Goal: Task Accomplishment & Management: Use online tool/utility

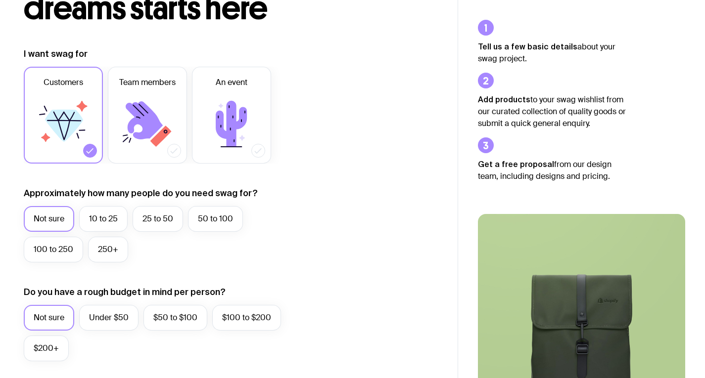
scroll to position [103, 0]
click at [112, 220] on label "10 to 25" at bounding box center [103, 219] width 48 height 26
click at [0, 0] on input "10 to 25" at bounding box center [0, 0] width 0 height 0
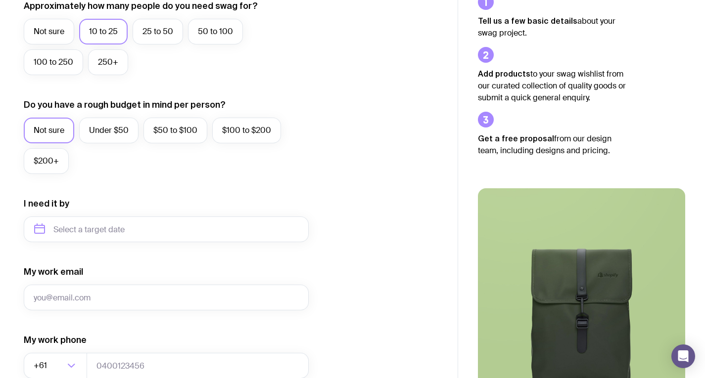
scroll to position [289, 0]
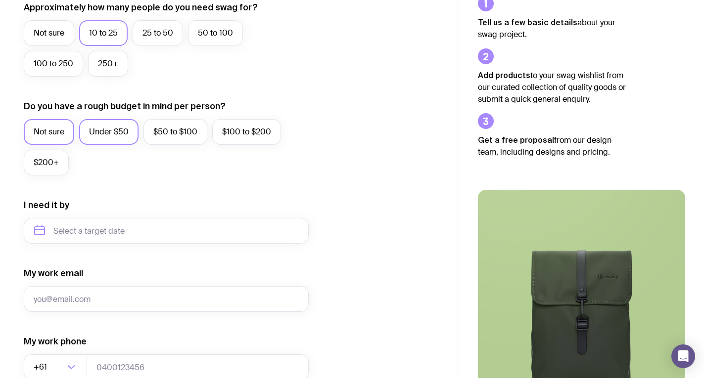
click at [116, 127] on label "Under $50" at bounding box center [108, 132] width 59 height 26
click at [0, 0] on input "Under $50" at bounding box center [0, 0] width 0 height 0
click at [104, 216] on div "I need it by" at bounding box center [166, 221] width 285 height 45
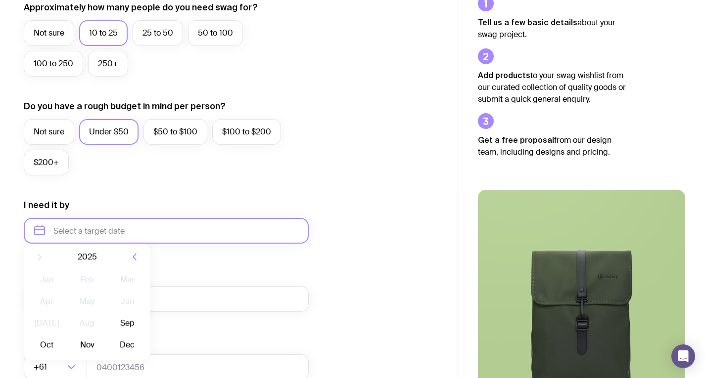
click at [96, 233] on input "text" at bounding box center [166, 231] width 285 height 26
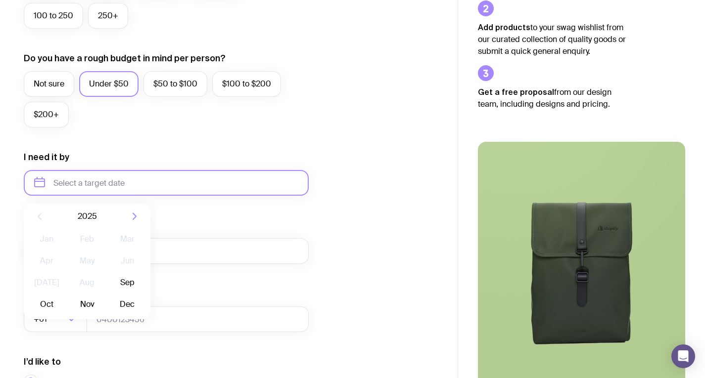
scroll to position [342, 0]
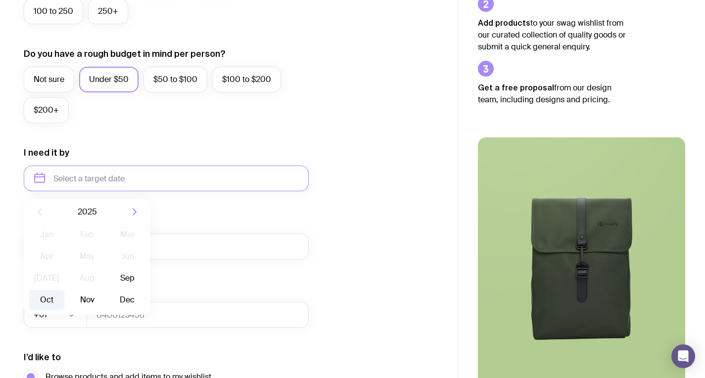
click at [69, 308] on button "Oct" at bounding box center [87, 300] width 36 height 20
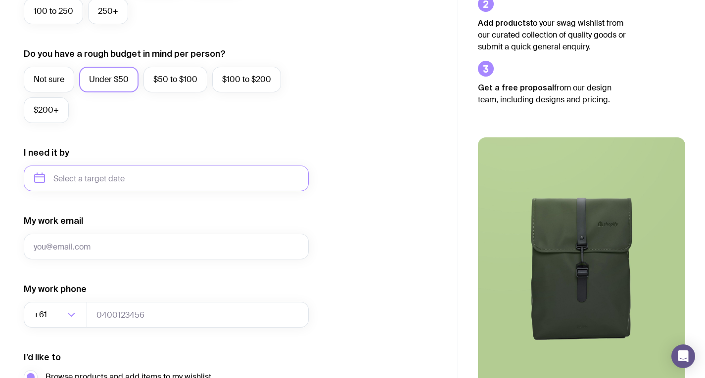
type input "[DATE]"
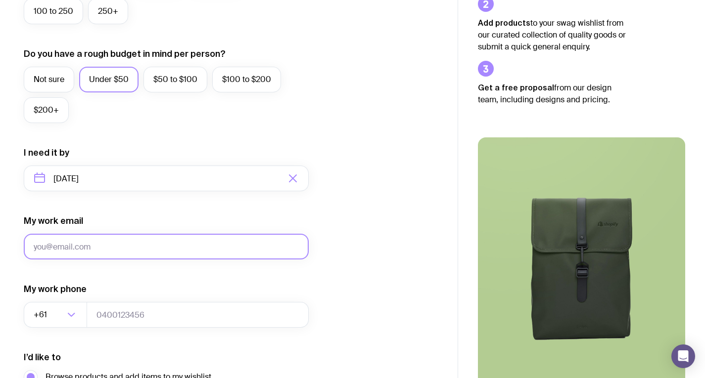
scroll to position [463, 0]
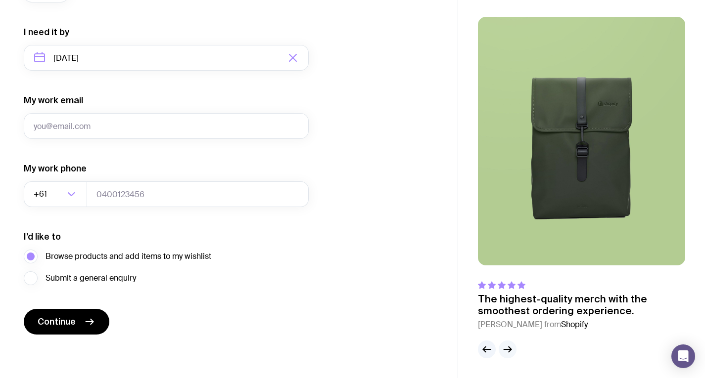
click at [506, 349] on icon "button" at bounding box center [508, 350] width 12 height 12
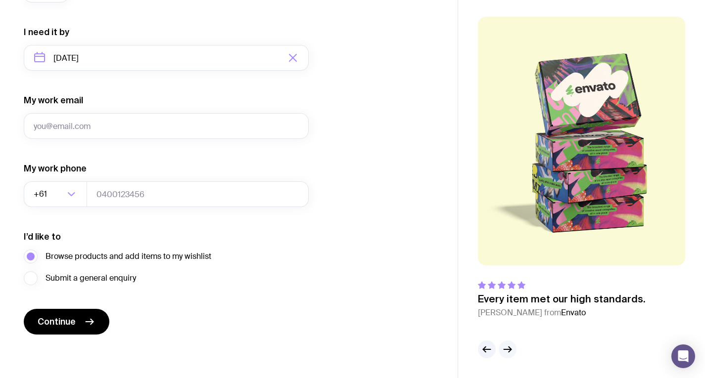
click at [506, 349] on icon "button" at bounding box center [508, 350] width 12 height 12
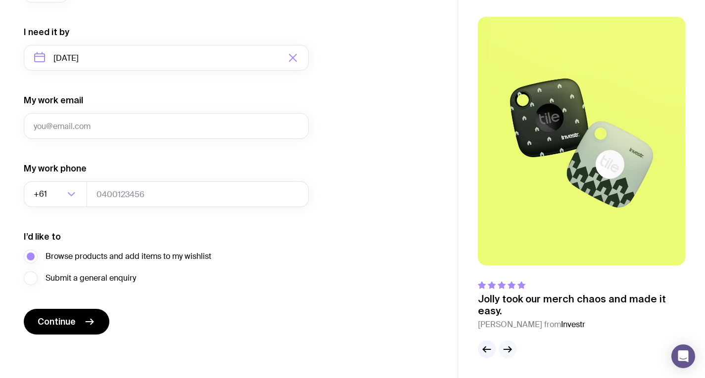
click at [506, 349] on icon "button" at bounding box center [508, 350] width 12 height 12
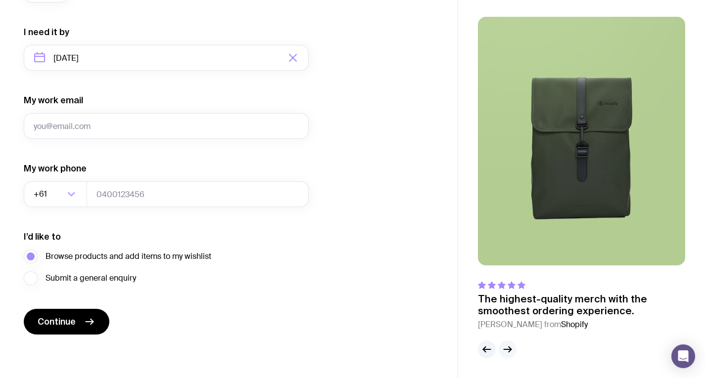
click at [506, 349] on icon "button" at bounding box center [508, 350] width 12 height 12
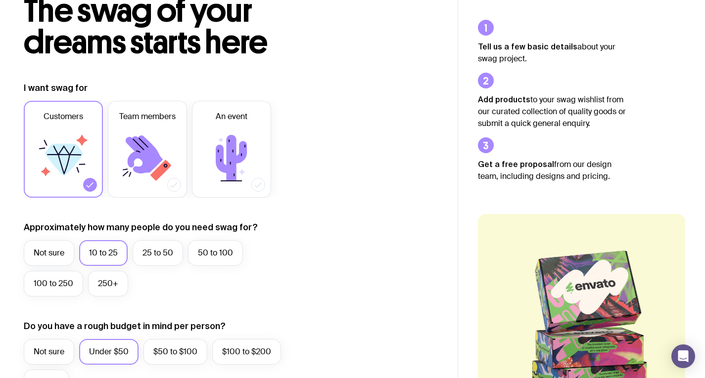
scroll to position [0, 0]
